Goal: Task Accomplishment & Management: Use online tool/utility

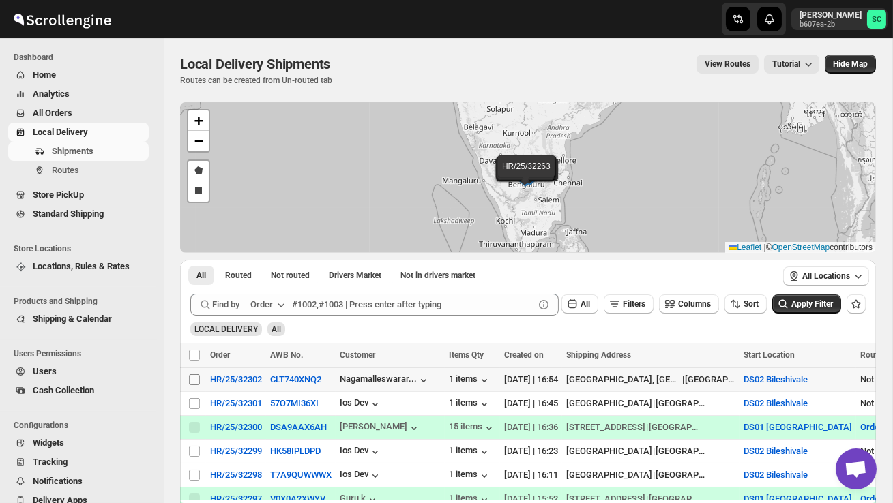
click at [191, 379] on input "Select shipment" at bounding box center [194, 379] width 11 height 11
checkbox input "true"
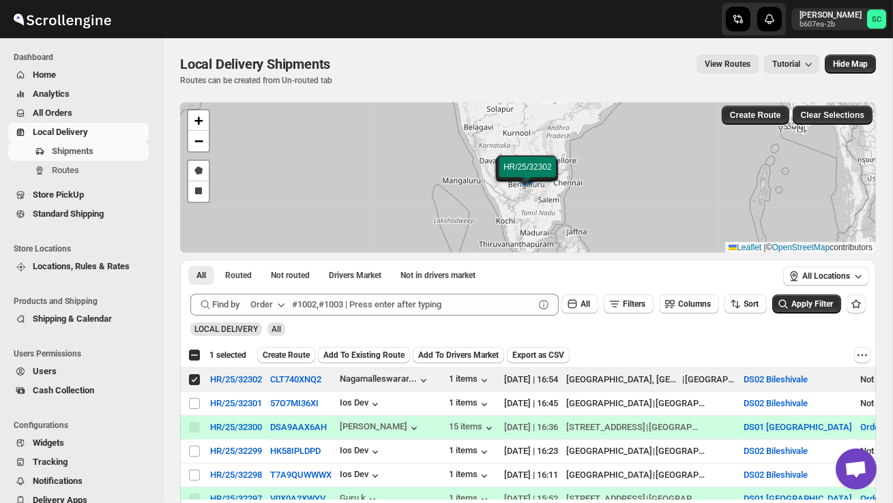
click at [294, 351] on span "Create Route" at bounding box center [286, 355] width 47 height 11
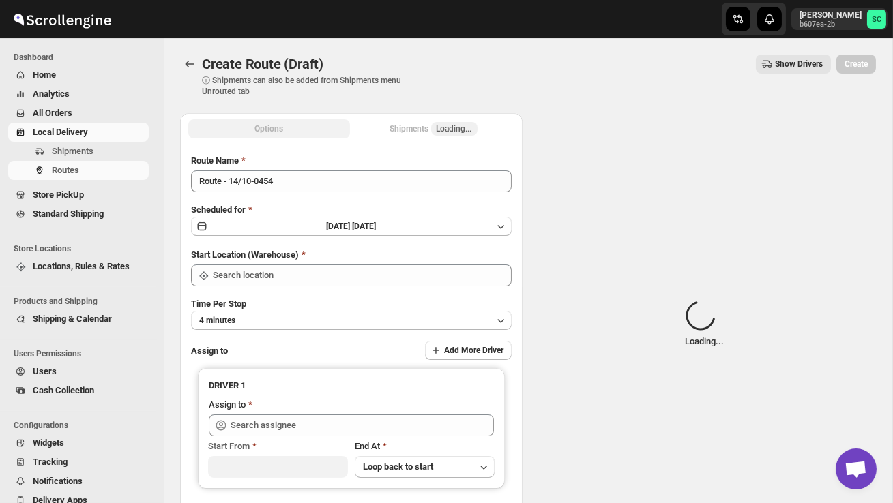
type input "DS02 Bileshivale"
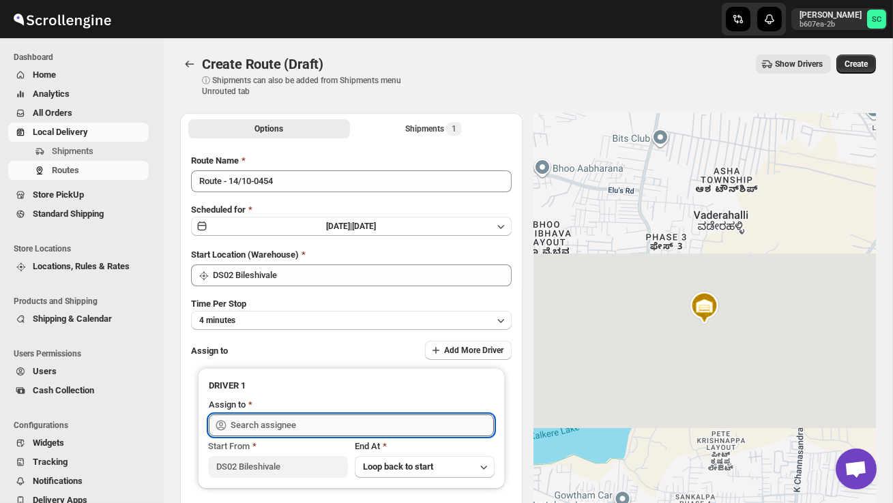
click at [299, 424] on input "text" at bounding box center [362, 426] width 263 height 22
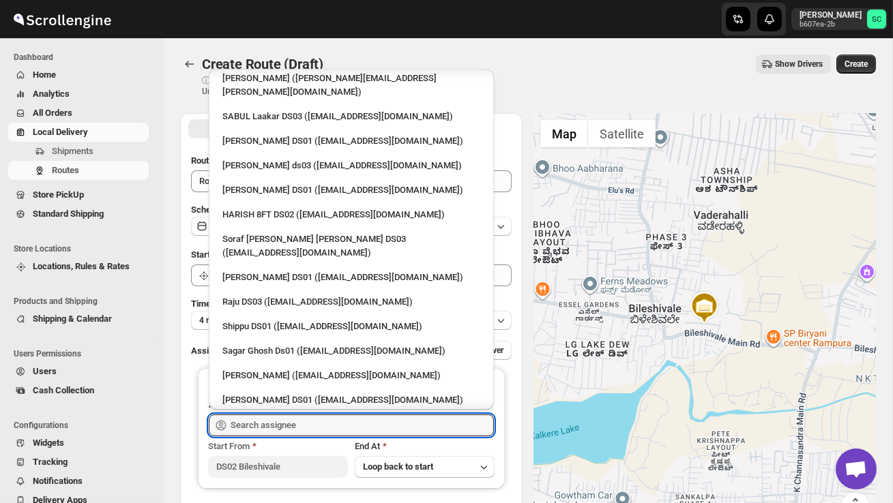
scroll to position [1189, 0]
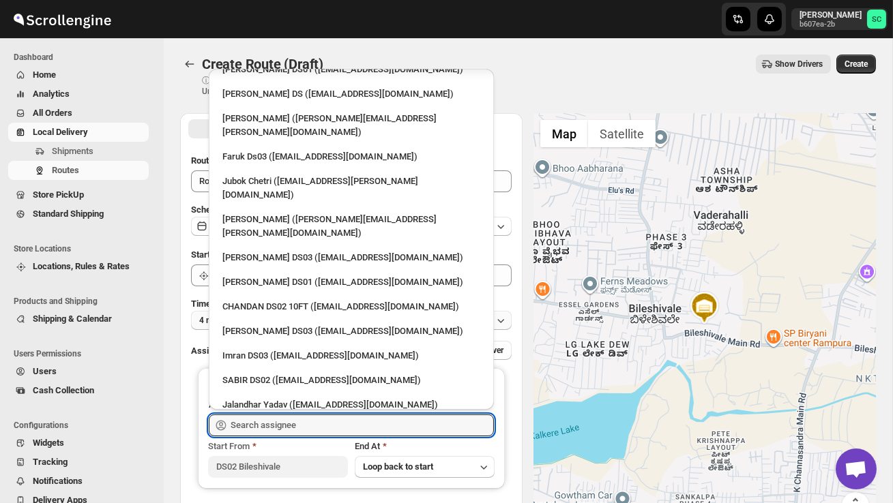
click at [271, 423] on div "DIJIB DS02 ([EMAIL_ADDRESS][DOMAIN_NAME])" at bounding box center [351, 430] width 258 height 14
type input "DIJIB DS02 ([EMAIL_ADDRESS][DOMAIN_NAME])"
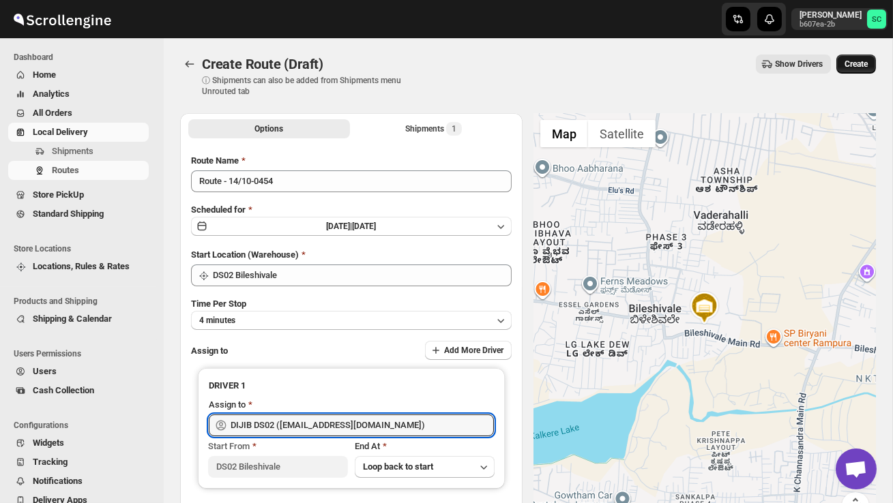
click at [846, 69] on span "Create" at bounding box center [855, 64] width 23 height 11
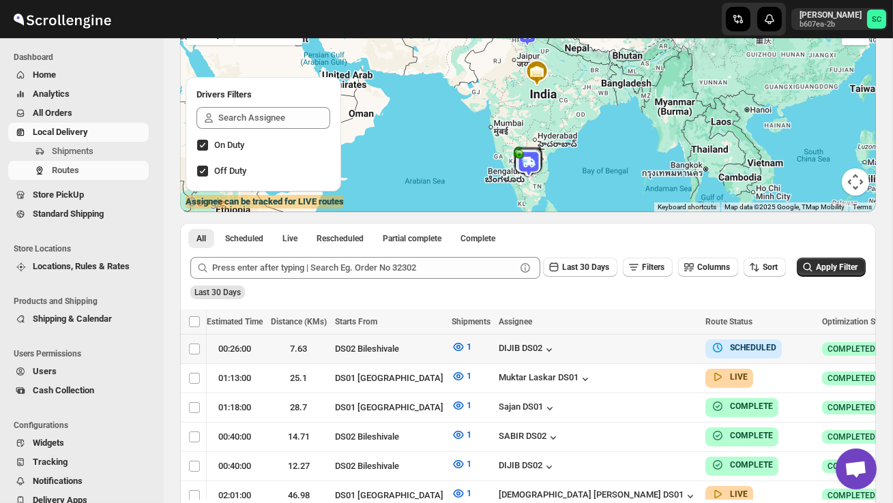
scroll to position [0, 227]
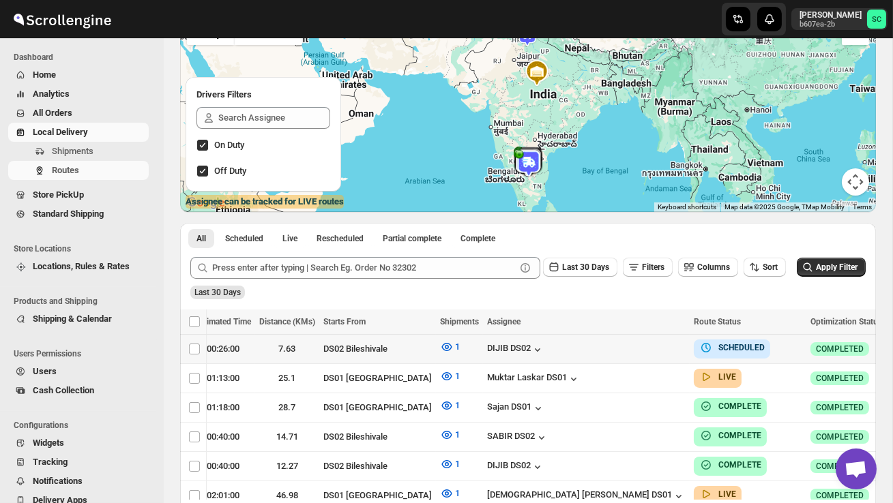
click at [892, 348] on icon "button" at bounding box center [900, 349] width 14 height 14
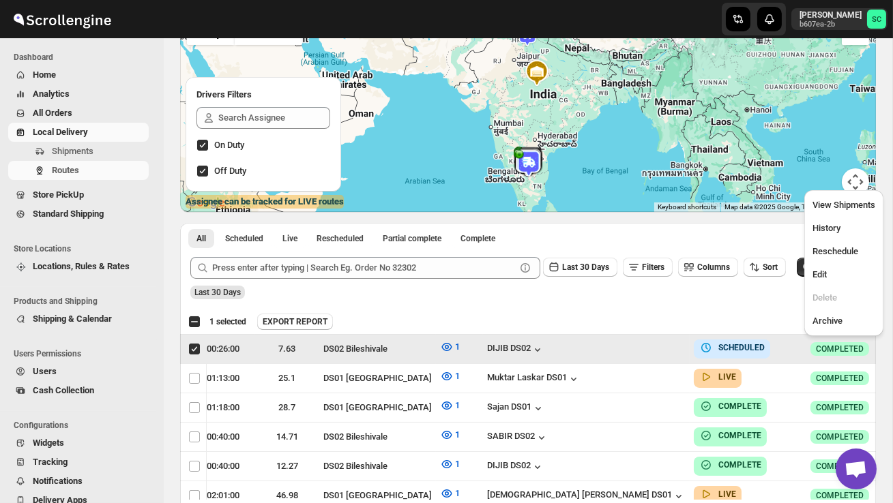
scroll to position [0, 1]
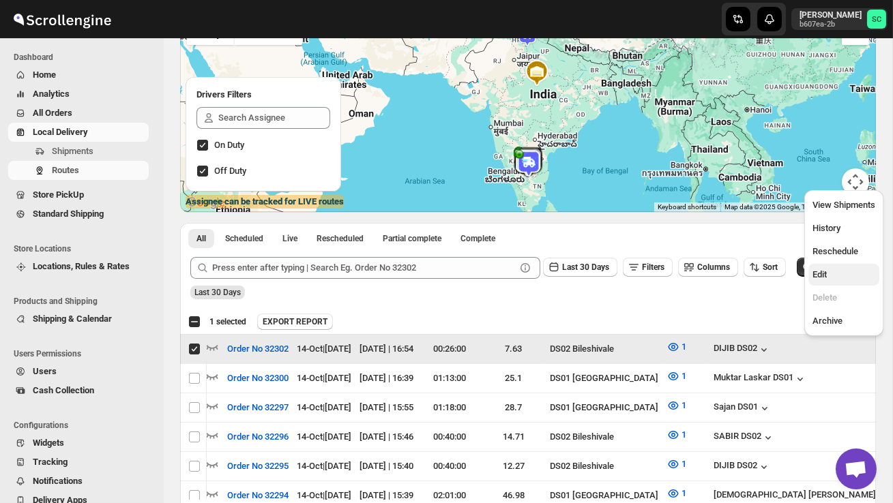
click at [845, 276] on span "Edit" at bounding box center [843, 275] width 63 height 14
checkbox input "false"
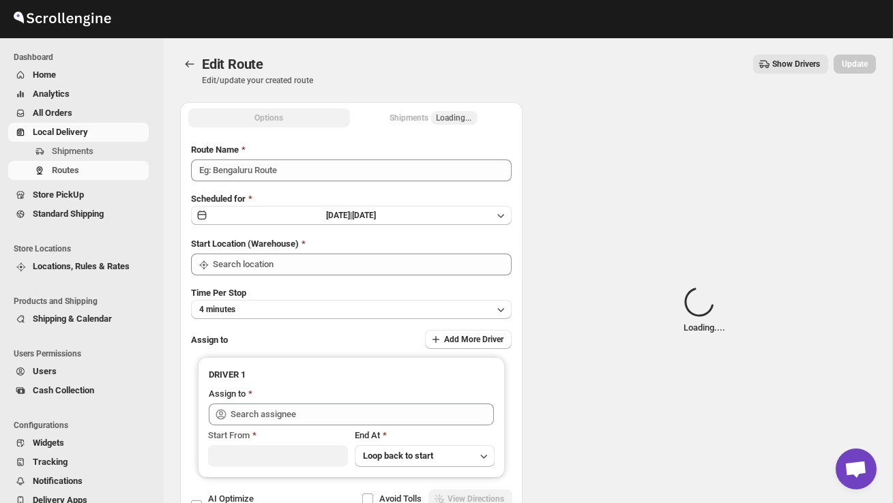
type input "Order No 32302"
type input "DS02 Bileshivale"
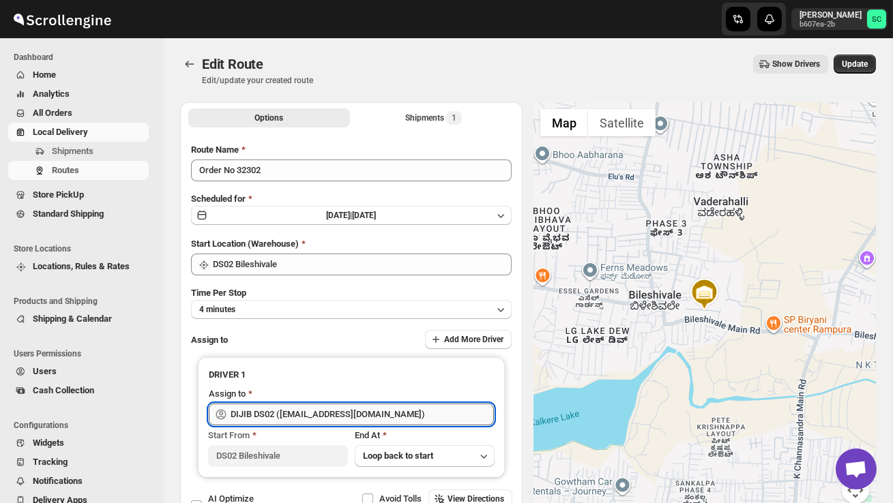
click at [393, 413] on input "DIJIB DS02 ([EMAIL_ADDRESS][DOMAIN_NAME])" at bounding box center [362, 415] width 263 height 22
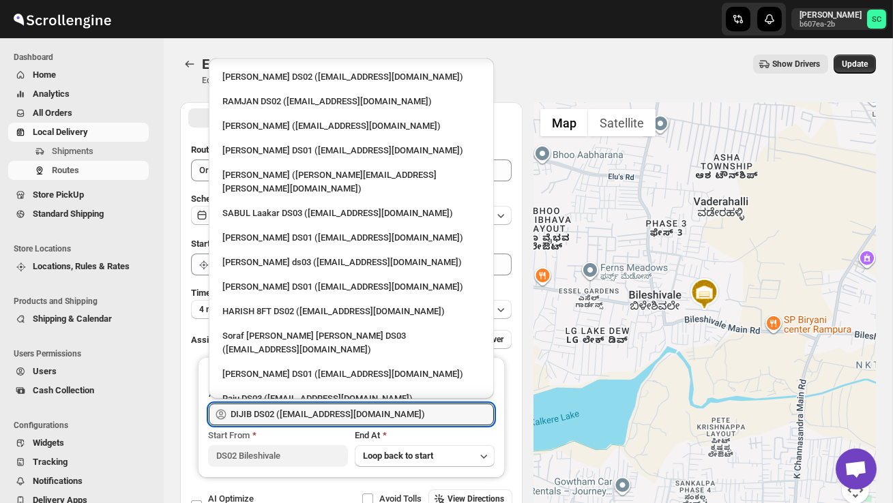
scroll to position [1189, 0]
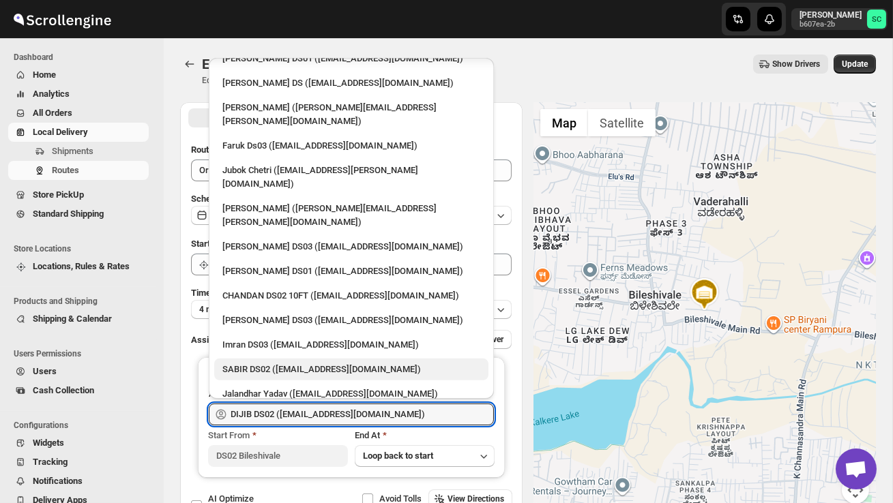
click at [287, 363] on div "SABIR DS02 ([EMAIL_ADDRESS][DOMAIN_NAME])" at bounding box center [351, 370] width 258 height 14
type input "SABIR DS02 ([EMAIL_ADDRESS][DOMAIN_NAME])"
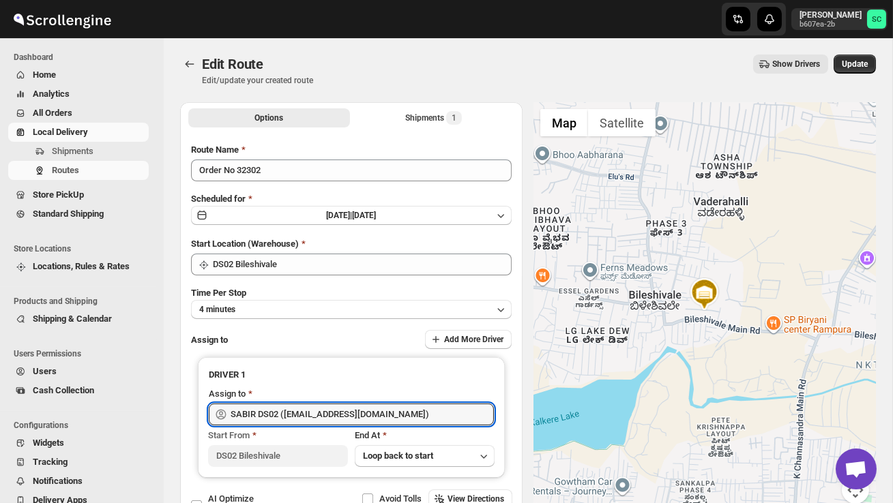
click at [865, 53] on div "Edit Route. This page is ready Edit Route Edit/update your created route Show D…" at bounding box center [528, 70] width 696 height 64
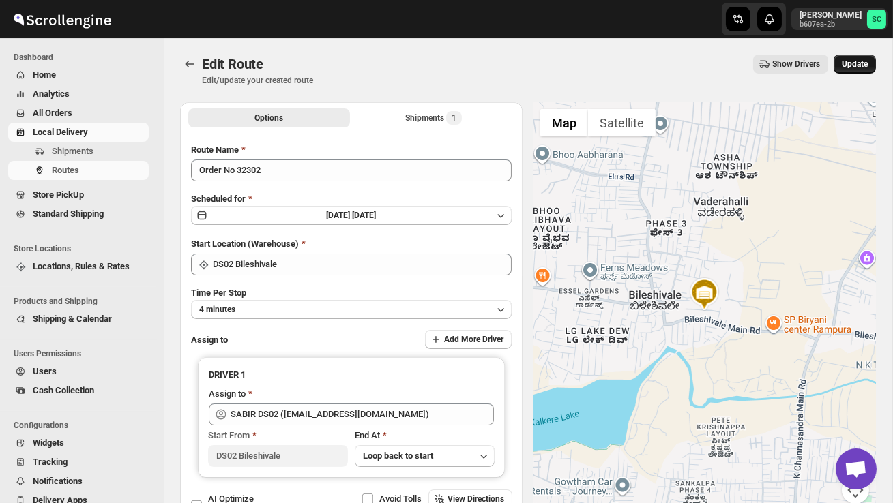
click at [855, 62] on span "Update" at bounding box center [855, 64] width 26 height 11
